Goal: Task Accomplishment & Management: Manage account settings

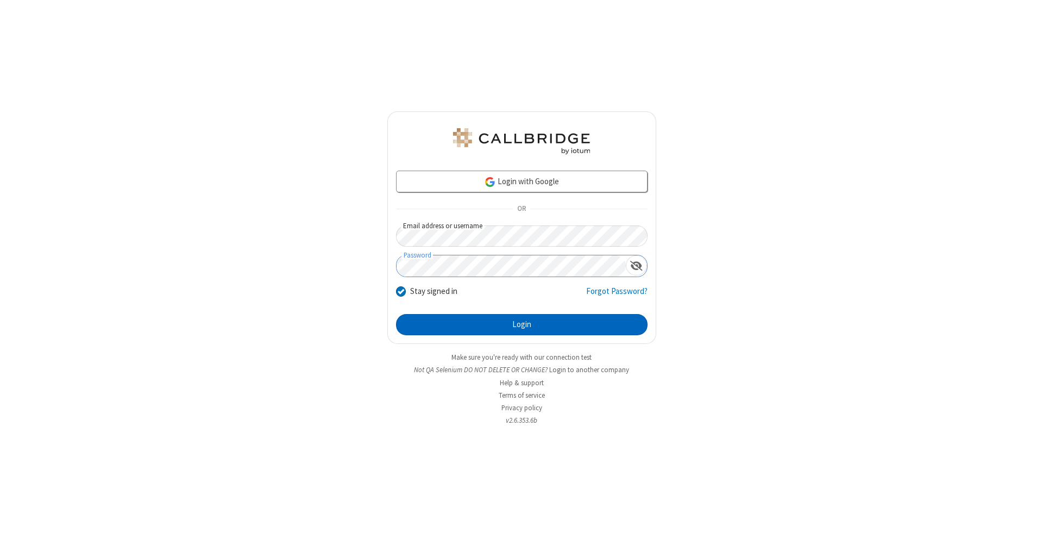
click at [522, 325] on button "Login" at bounding box center [522, 325] width 252 height 22
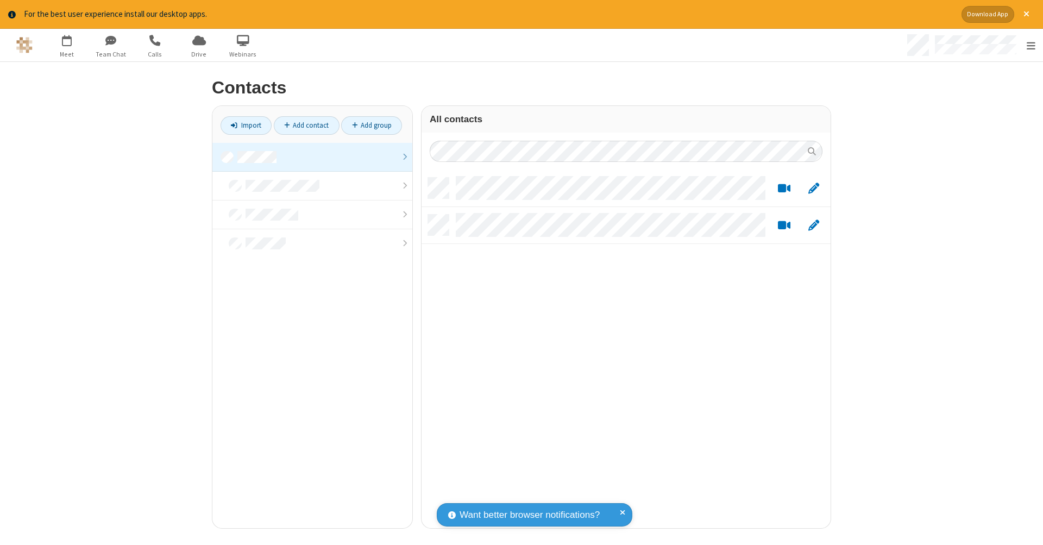
scroll to position [350, 401]
click at [302, 125] on link "Add contact" at bounding box center [307, 125] width 66 height 18
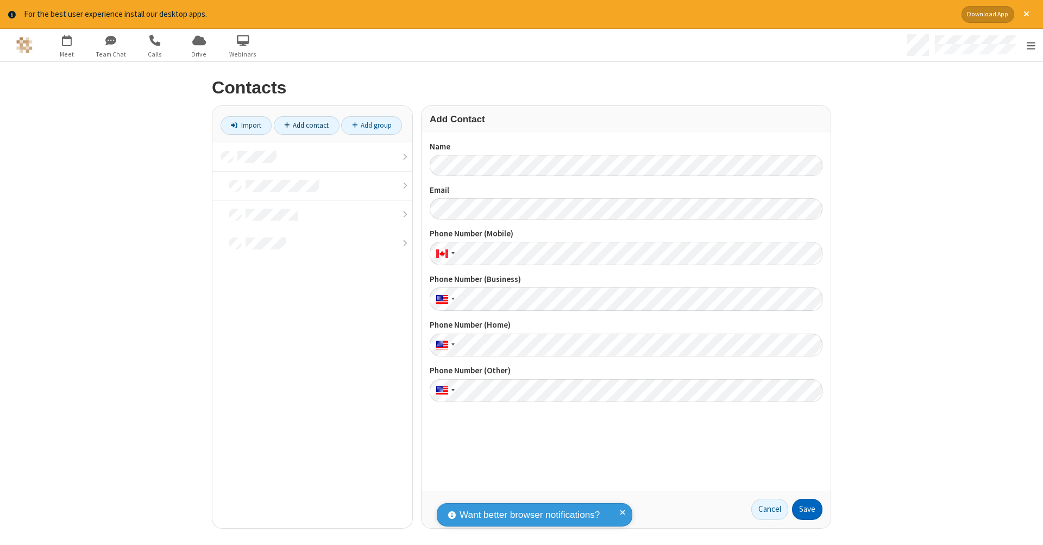
click at [803, 509] on button "Save" at bounding box center [807, 510] width 30 height 22
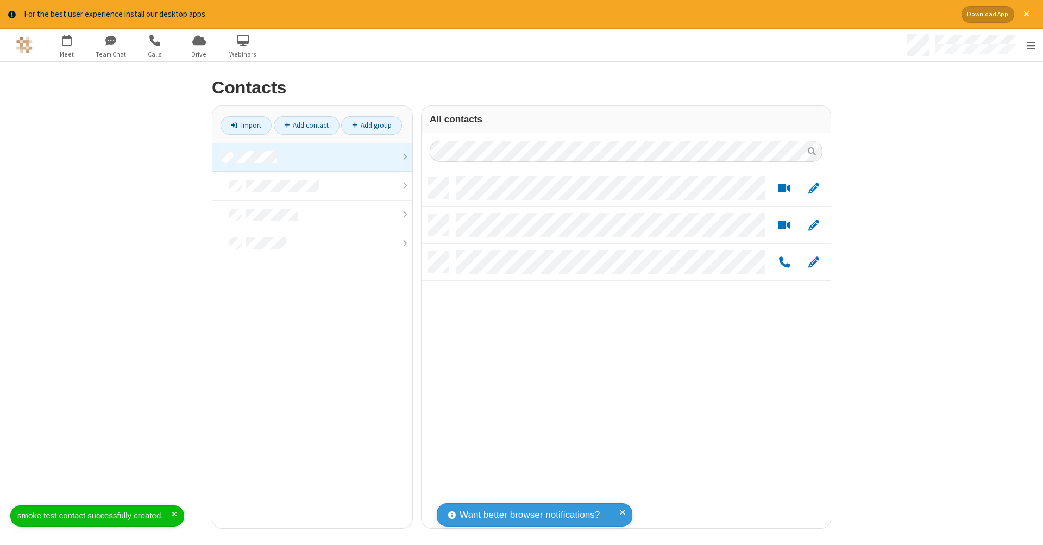
scroll to position [350, 401]
click at [302, 125] on link "Add contact" at bounding box center [307, 125] width 66 height 18
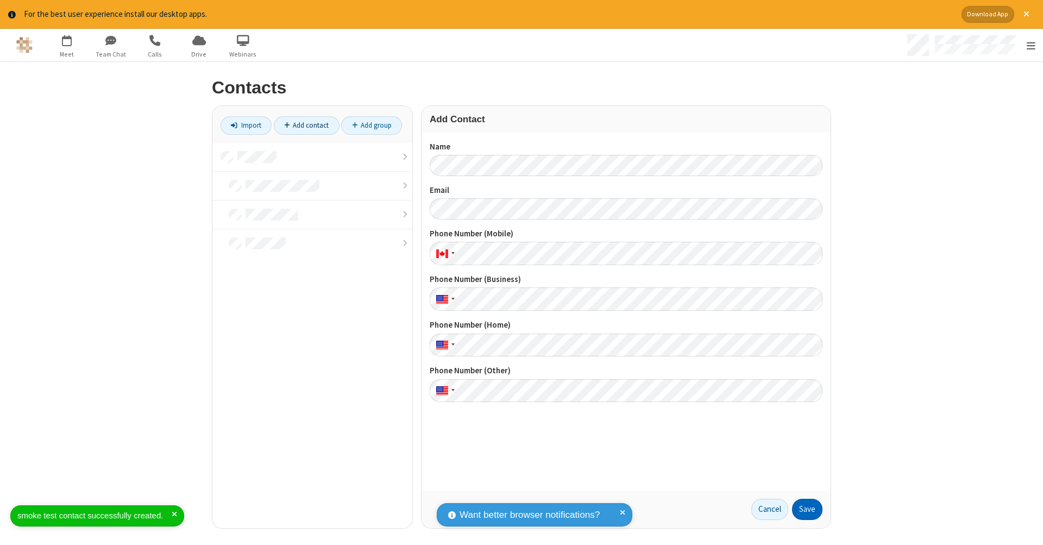
click at [803, 509] on button "Save" at bounding box center [807, 510] width 30 height 22
